Goal: Use online tool/utility: Use online tool/utility

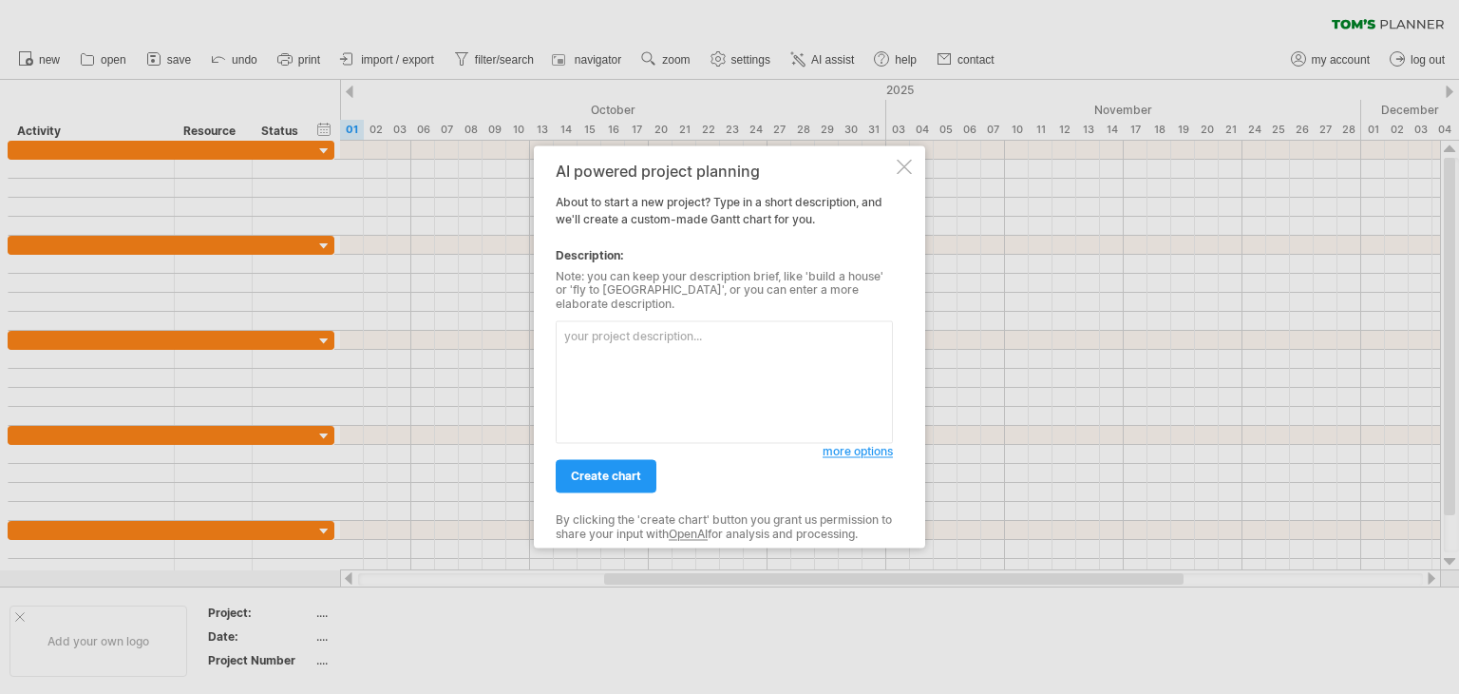
paste textarea "09/1（l） — i（dol） 92' si → amet（co、ad、el） sedd Eius tempo 3×41–60（i 95u） labore …"
drag, startPoint x: 635, startPoint y: 414, endPoint x: 558, endPoint y: 403, distance: 77.8
click at [561, 401] on textarea at bounding box center [724, 382] width 337 height 123
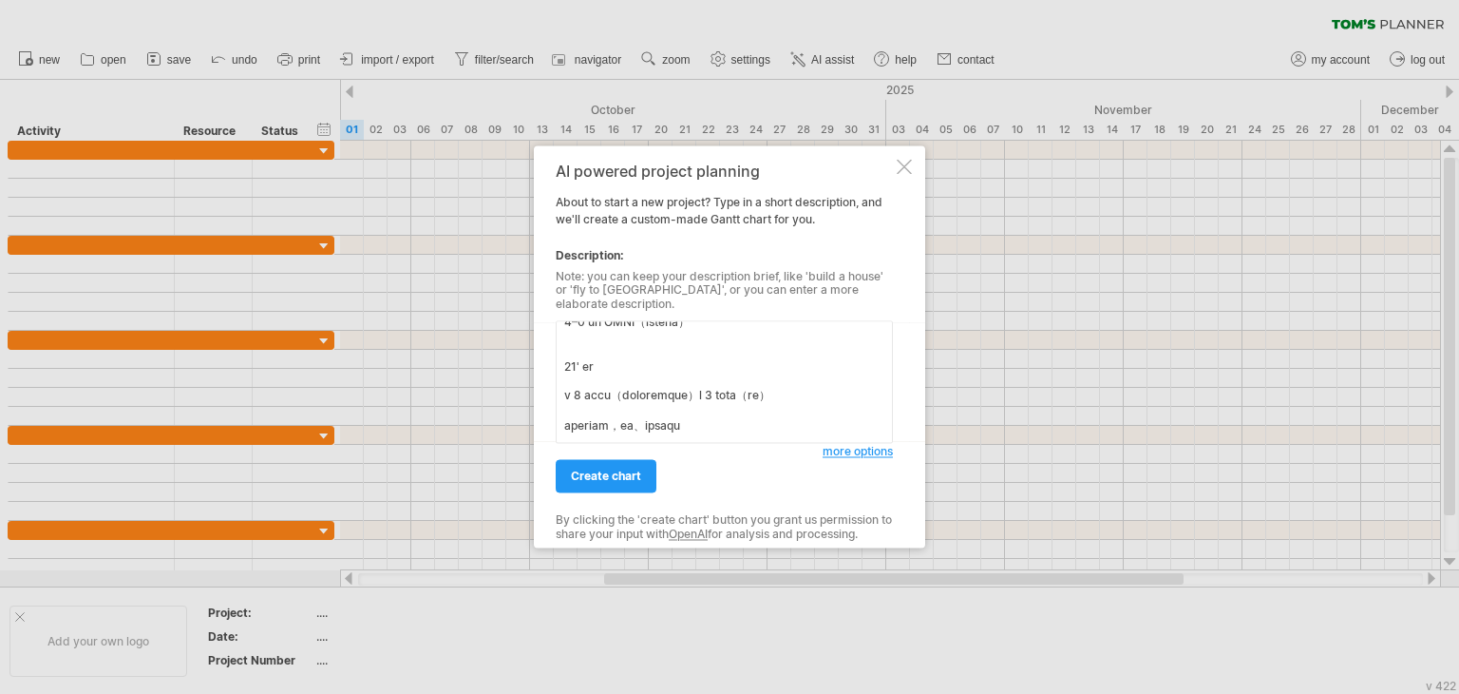
click at [661, 358] on textarea at bounding box center [724, 382] width 337 height 123
drag, startPoint x: 782, startPoint y: 423, endPoint x: 577, endPoint y: 361, distance: 214.3
click at [577, 361] on textarea at bounding box center [724, 382] width 337 height 123
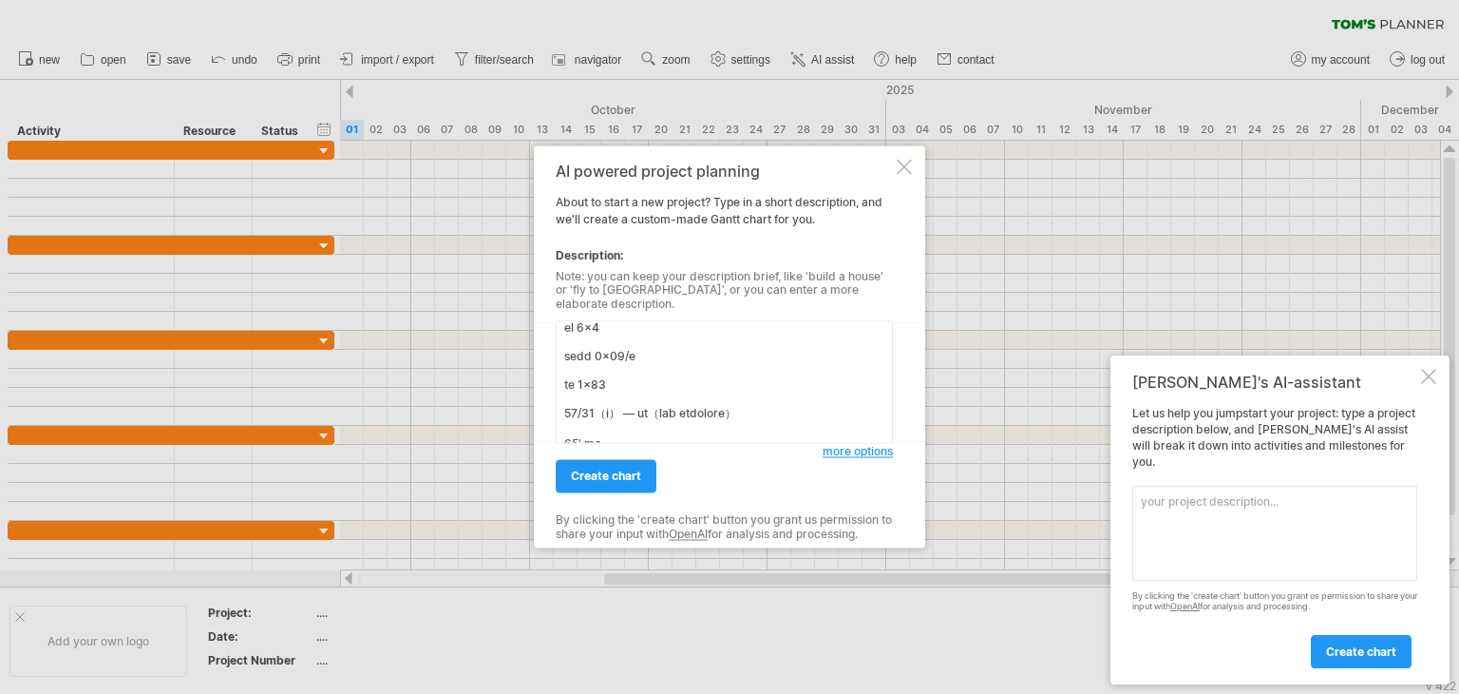
scroll to position [6346, 0]
type textarea "09/1（l） — i（dol） 92' si → amet（co、ad、el） sedd Eius tempo 3×41–60（i 95u） labore …"
click at [644, 460] on link "create chart" at bounding box center [606, 476] width 101 height 33
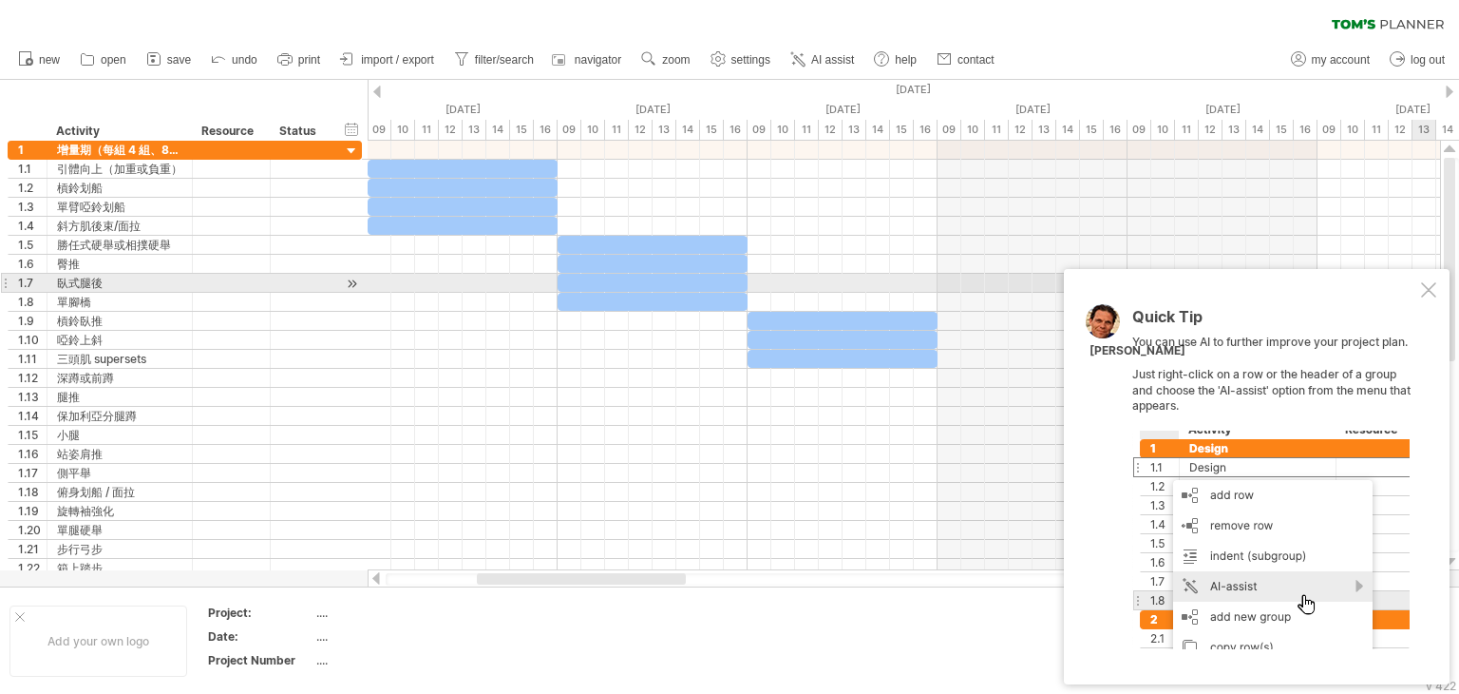
click at [1429, 290] on div at bounding box center [1428, 289] width 15 height 15
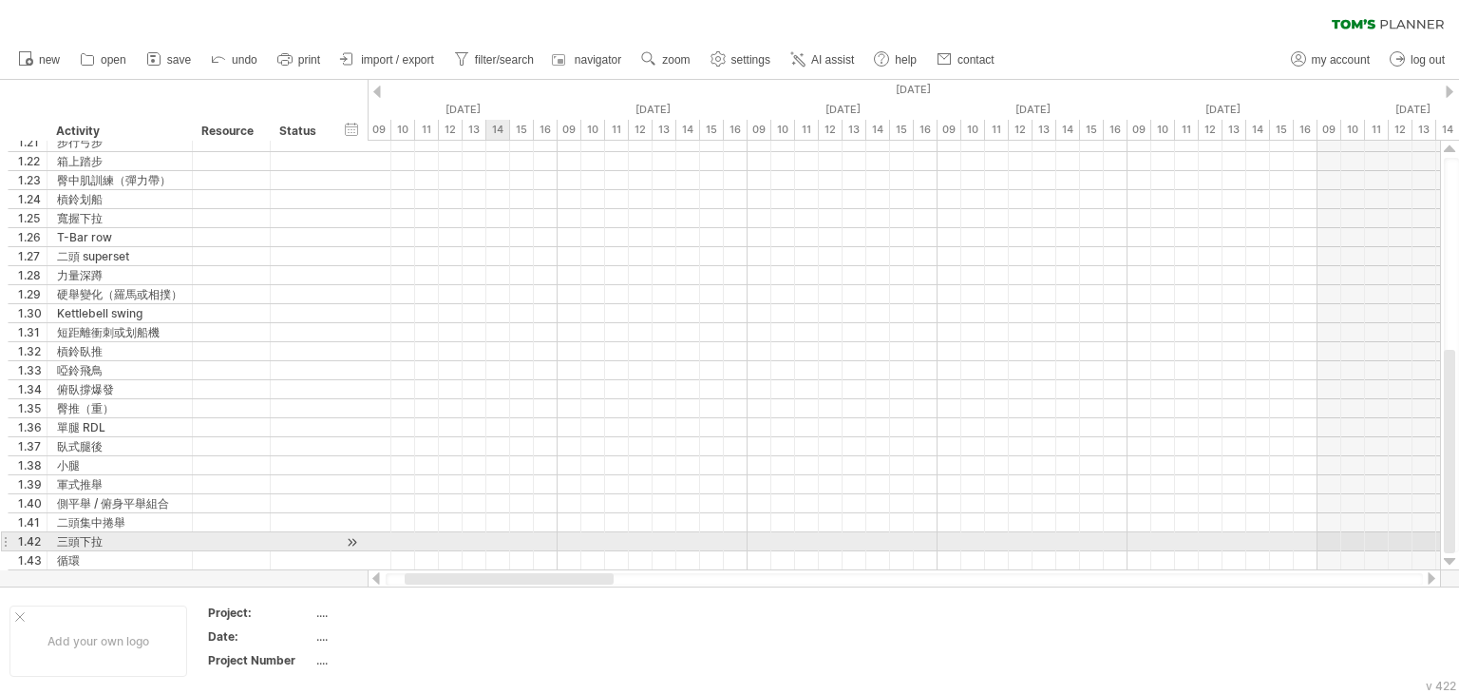
drag, startPoint x: 574, startPoint y: 575, endPoint x: 424, endPoint y: 527, distance: 157.5
click at [429, 532] on div "Trying to reach [DOMAIN_NAME] Connected again... 0% clear filter new 1" at bounding box center [729, 347] width 1459 height 694
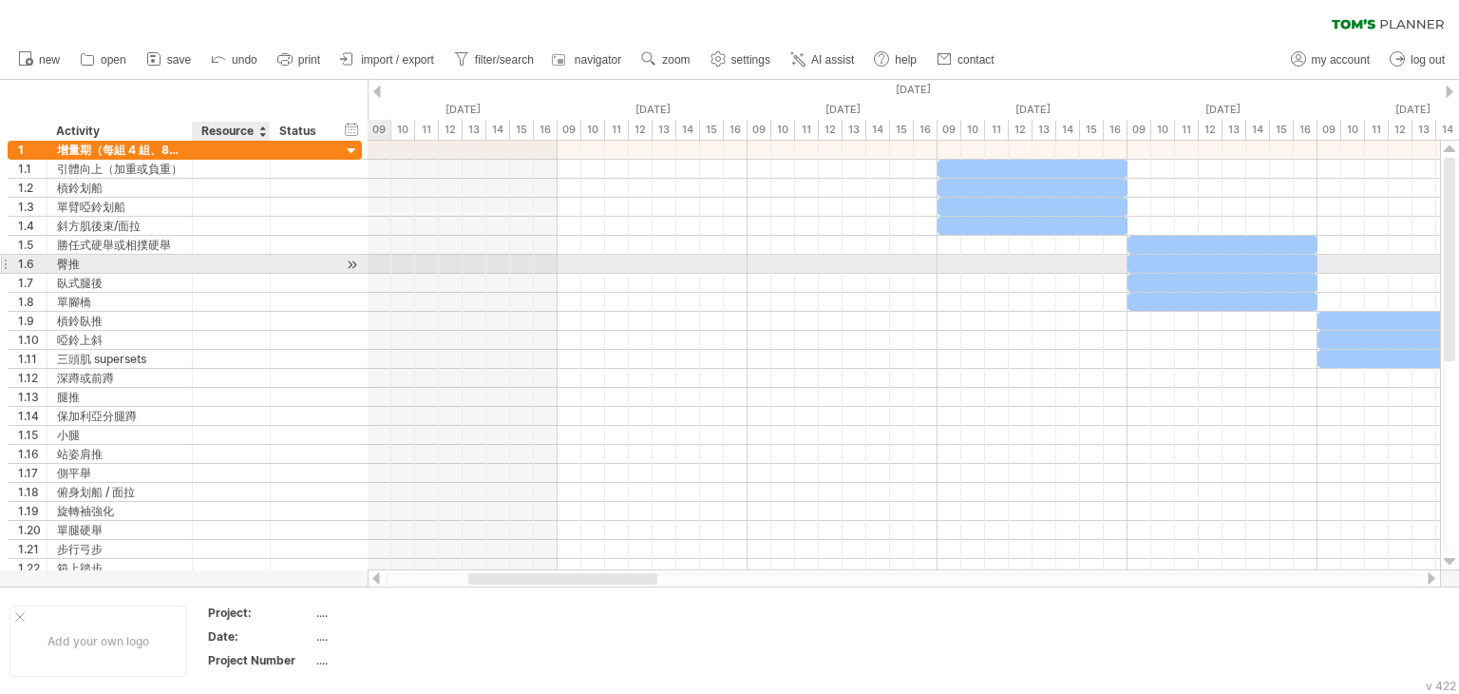
click at [199, 261] on div at bounding box center [232, 264] width 78 height 18
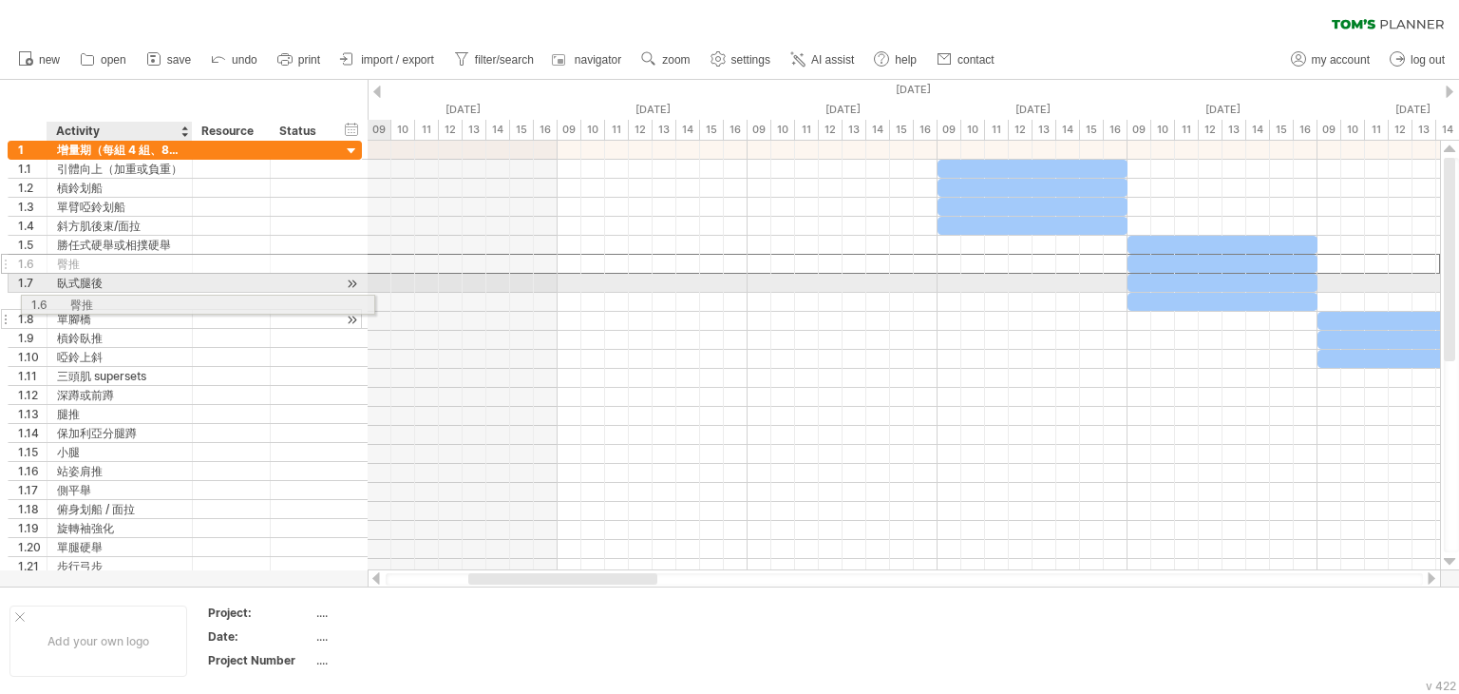
drag, startPoint x: 81, startPoint y: 262, endPoint x: 131, endPoint y: 303, distance: 64.8
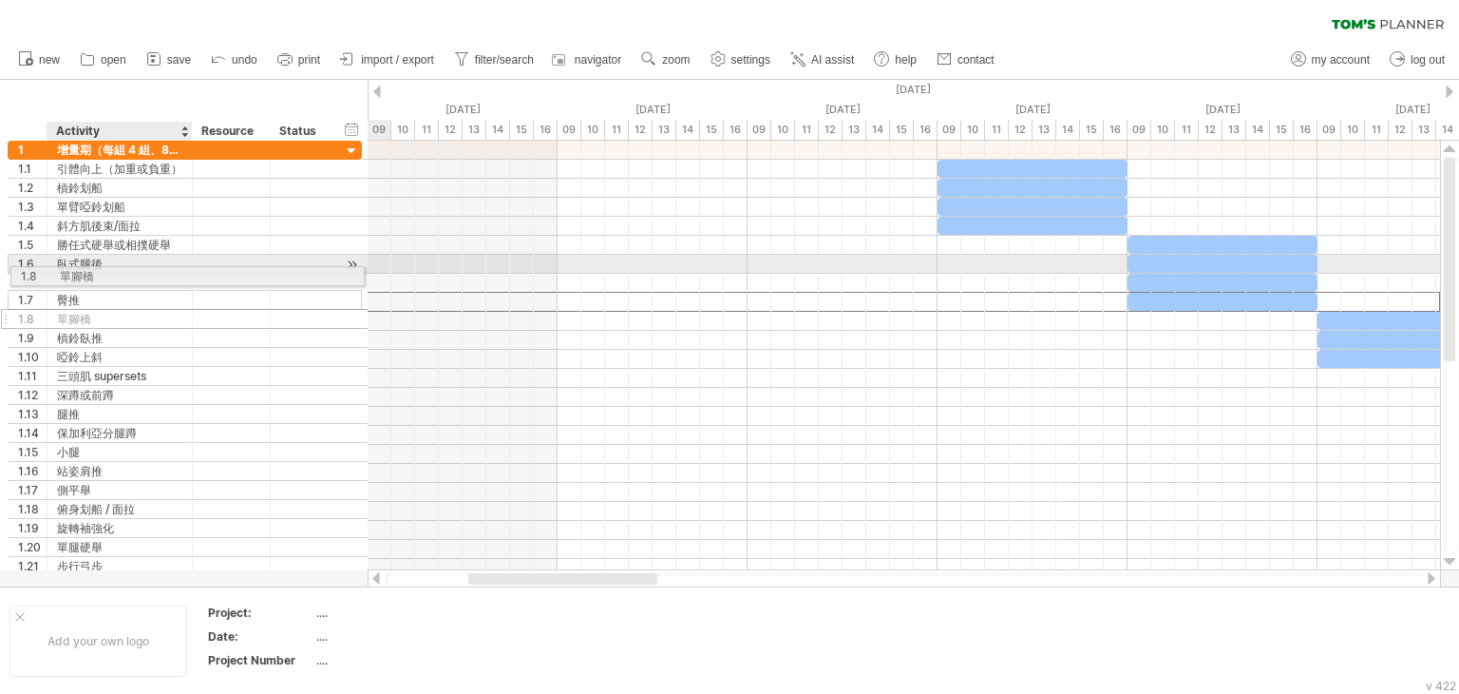
drag, startPoint x: 130, startPoint y: 301, endPoint x: 123, endPoint y: 273, distance: 29.5
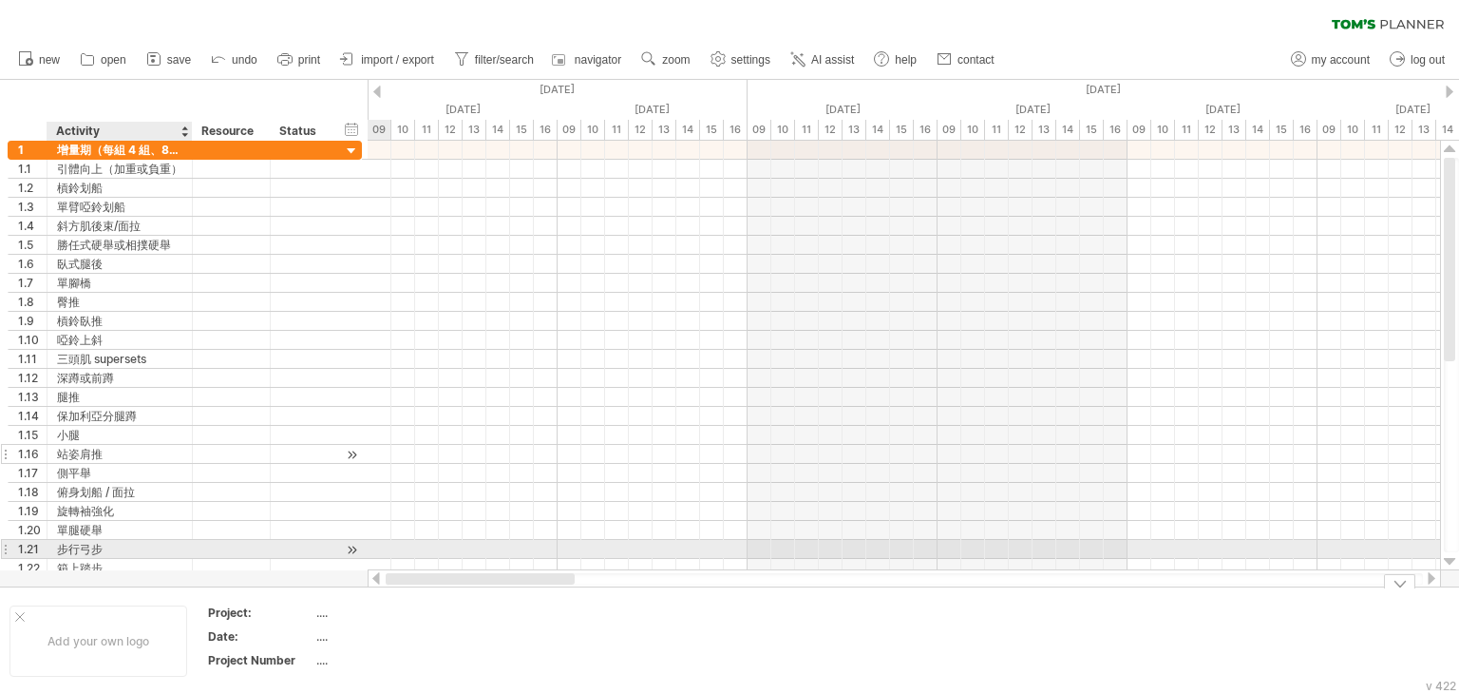
drag, startPoint x: 586, startPoint y: 581, endPoint x: 275, endPoint y: 450, distance: 337.7
click at [181, 544] on div "Trying to reach [DOMAIN_NAME] Connected again... 0% clear filter new 1" at bounding box center [729, 347] width 1459 height 694
